Goal: Task Accomplishment & Management: Complete application form

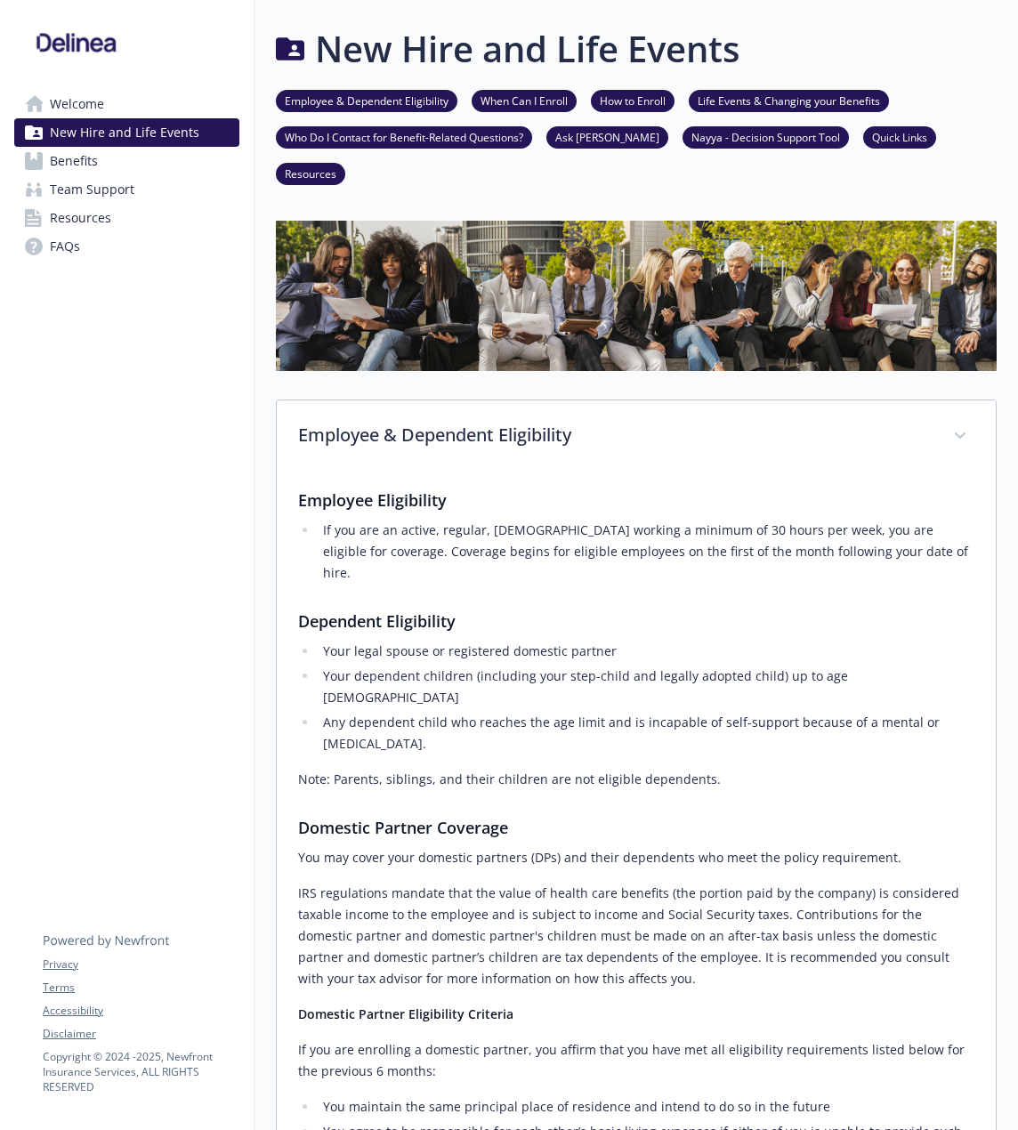
scroll to position [979, 0]
